Goal: Task Accomplishment & Management: Use online tool/utility

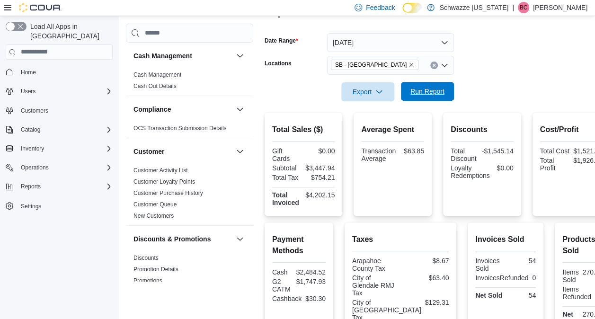
scroll to position [546, 0]
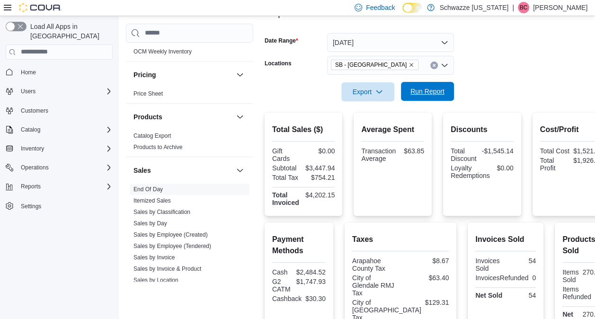
click at [421, 90] on span "Run Report" at bounding box center [428, 91] width 34 height 9
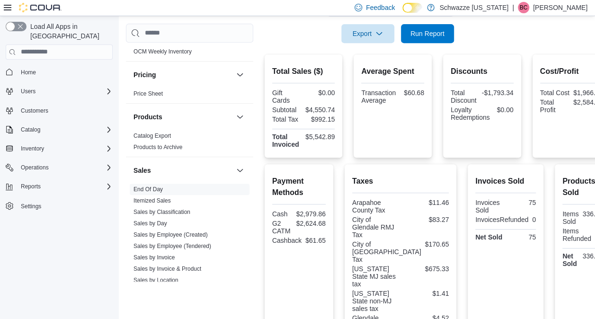
scroll to position [189, 0]
click at [437, 36] on span "Run Report" at bounding box center [428, 32] width 34 height 9
click at [427, 26] on span "Run Report" at bounding box center [428, 32] width 42 height 19
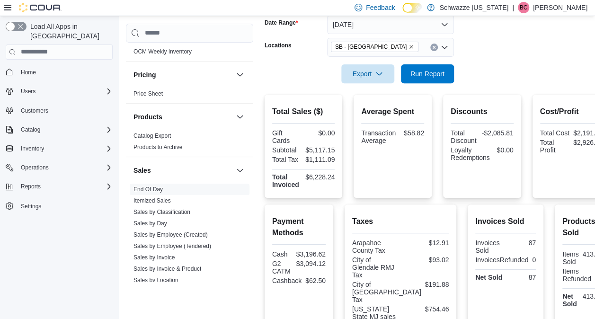
scroll to position [148, 0]
click at [417, 79] on span "Run Report" at bounding box center [428, 73] width 42 height 19
click at [425, 71] on span "Run Report" at bounding box center [428, 73] width 34 height 9
click at [428, 62] on div at bounding box center [438, 61] width 346 height 8
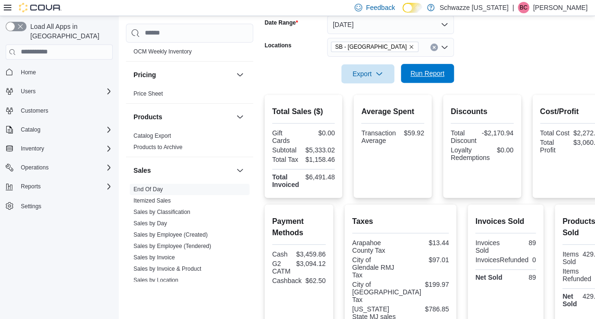
click at [428, 75] on span "Run Report" at bounding box center [428, 73] width 34 height 9
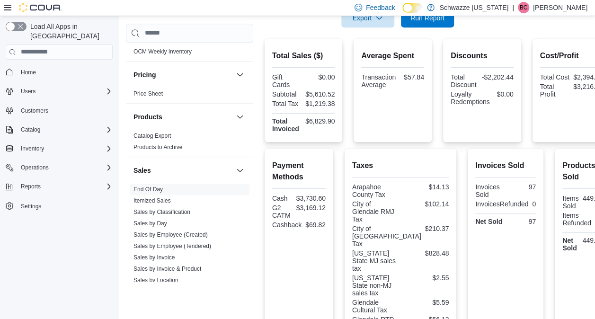
scroll to position [167, 0]
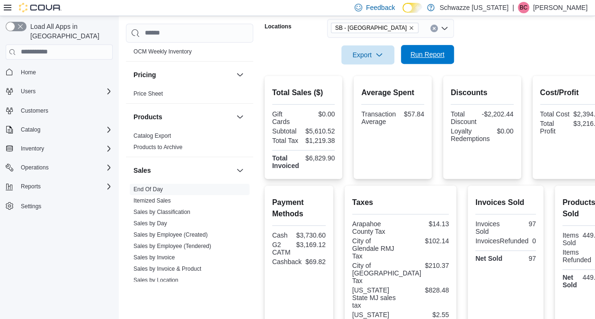
click at [423, 52] on span "Run Report" at bounding box center [428, 54] width 34 height 9
click at [441, 56] on span "Run Report" at bounding box center [428, 54] width 34 height 9
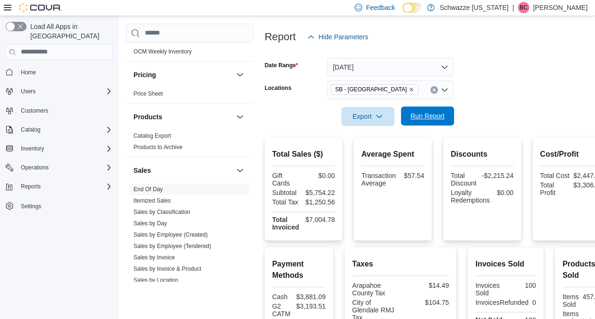
scroll to position [84, 0]
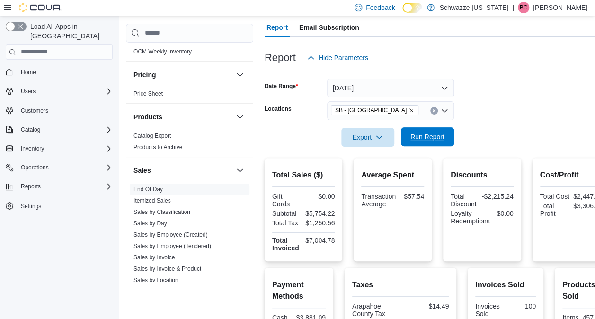
click at [417, 140] on span "Run Report" at bounding box center [428, 136] width 34 height 9
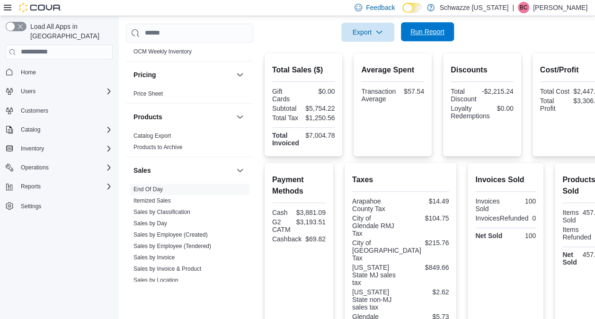
scroll to position [189, 0]
